Goal: Transaction & Acquisition: Purchase product/service

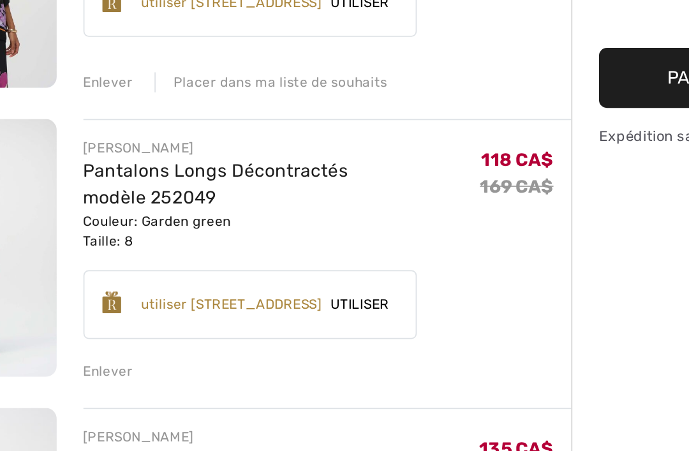
scroll to position [165, 0]
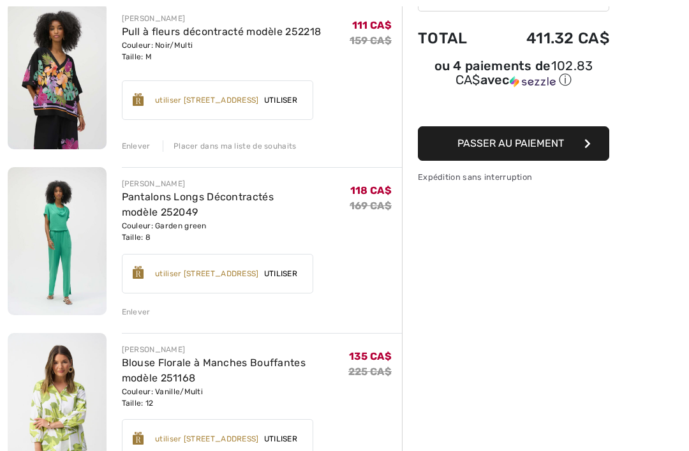
click at [139, 312] on div "Enlever" at bounding box center [136, 311] width 29 height 11
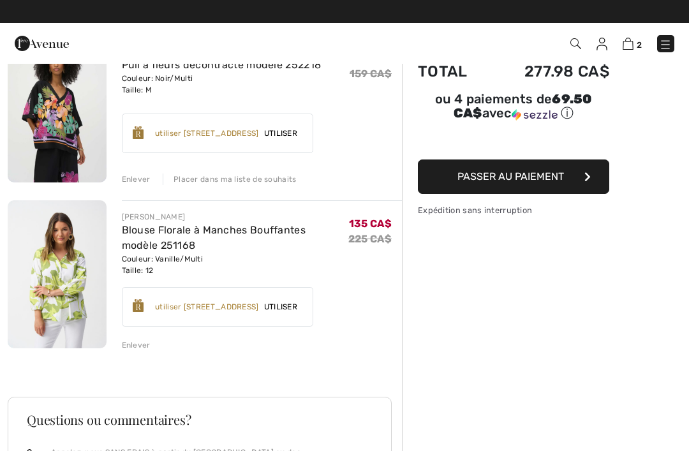
scroll to position [130, 0]
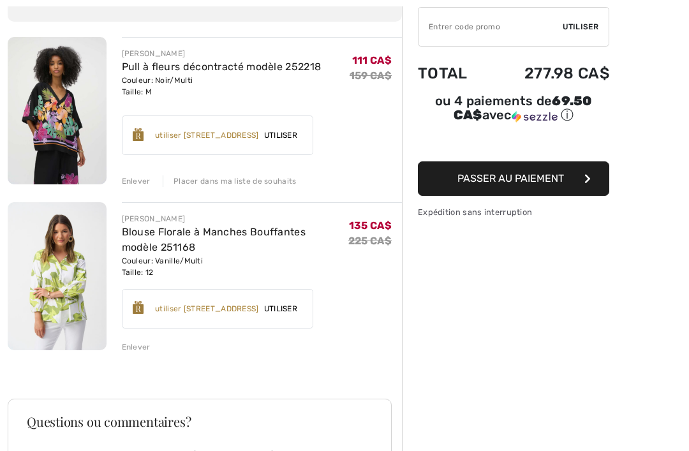
click at [506, 184] on span "Passer au paiement" at bounding box center [511, 178] width 107 height 12
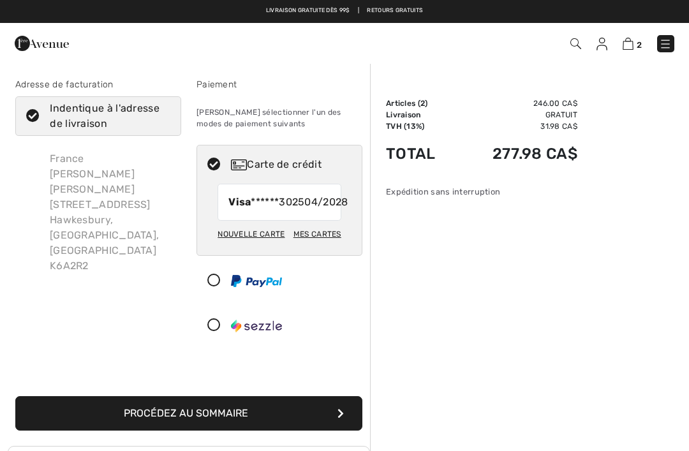
click at [322, 245] on div "Mes cartes" at bounding box center [318, 234] width 48 height 22
radio input "true"
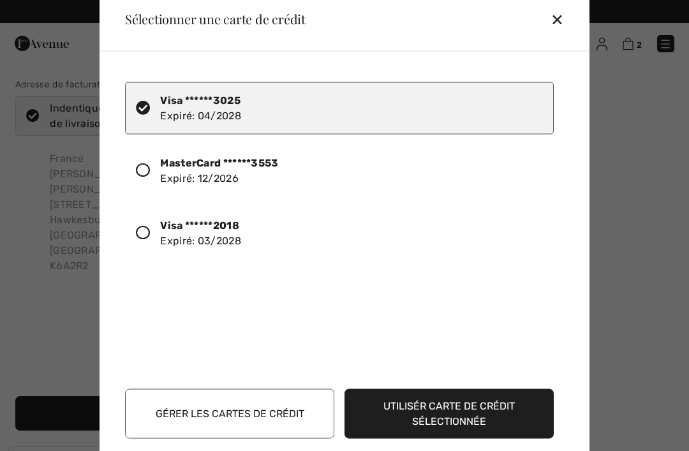
click at [209, 232] on div "Visa ******2018 Expiré: 03/2028" at bounding box center [200, 233] width 81 height 31
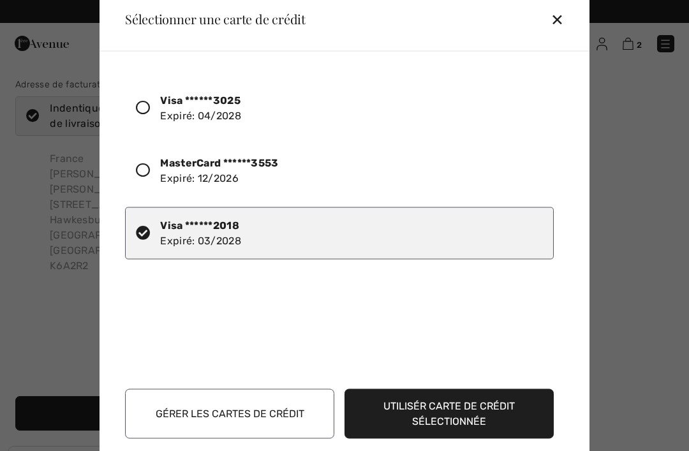
click at [421, 412] on button "Utilisér carte de crédit sélectionnée" at bounding box center [449, 414] width 209 height 50
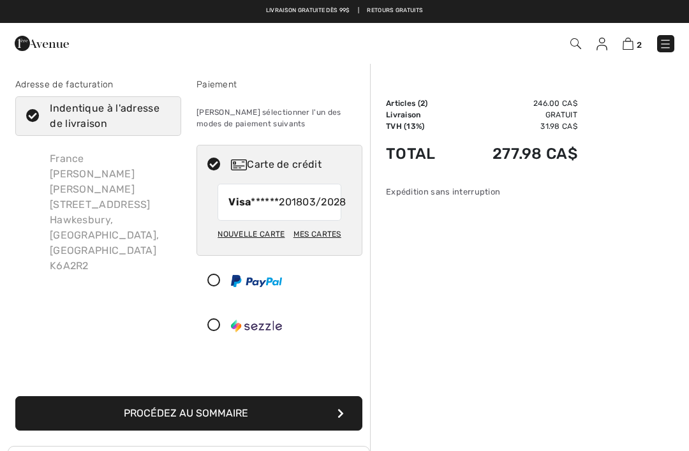
click at [248, 431] on button "Procédez au sommaire" at bounding box center [188, 413] width 347 height 34
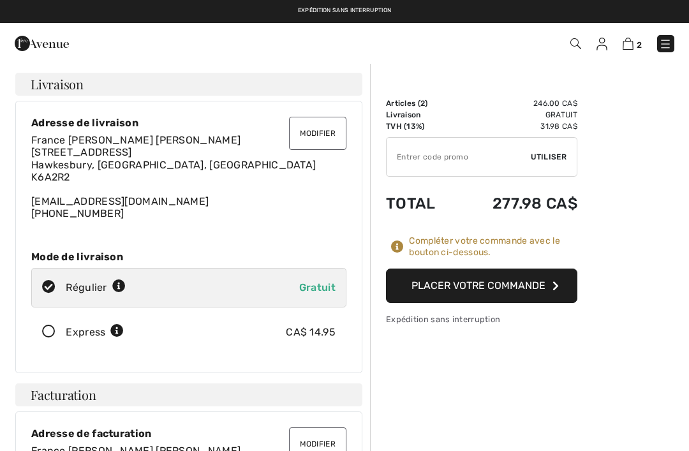
click at [492, 285] on button "Placer votre commande" at bounding box center [481, 286] width 191 height 34
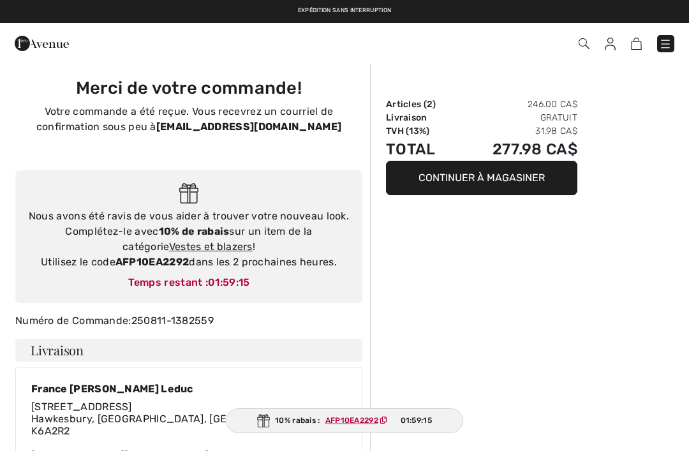
type input "France [PERSON_NAME] Leduc"
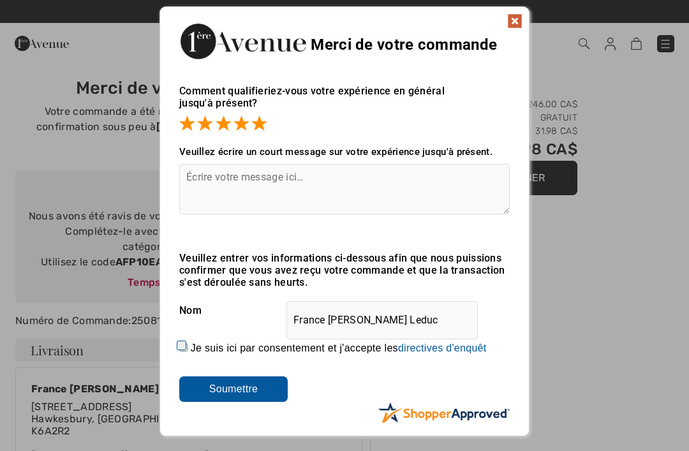
click at [230, 352] on label "Je suis ici par consentement et j'accepte les En soumettant une évaluation, vou…" at bounding box center [339, 348] width 296 height 11
click at [188, 352] on input "Je suis ici par consentement et j'accepte les En soumettant une évaluation, vou…" at bounding box center [183, 347] width 8 height 8
checkbox input "true"
click at [236, 397] on input "Soumettre" at bounding box center [233, 390] width 109 height 26
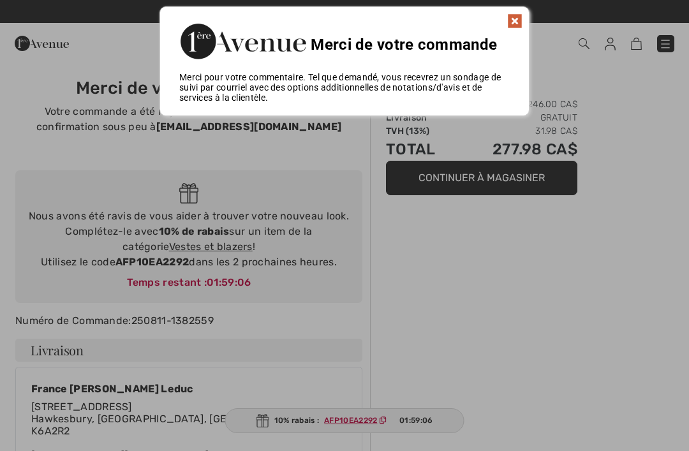
click at [518, 23] on img at bounding box center [514, 20] width 15 height 15
